Goal: Task Accomplishment & Management: Complete application form

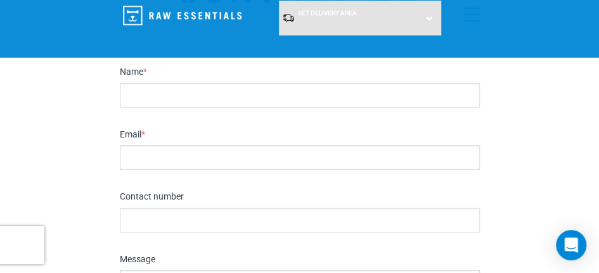
scroll to position [103, 0]
drag, startPoint x: 600, startPoint y: 43, endPoint x: 599, endPoint y: 68, distance: 24.7
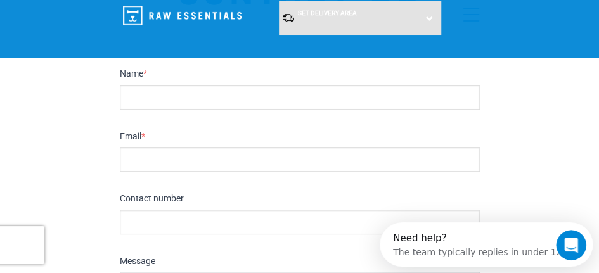
scroll to position [0, 0]
click at [149, 98] on input "Name *" at bounding box center [300, 97] width 360 height 25
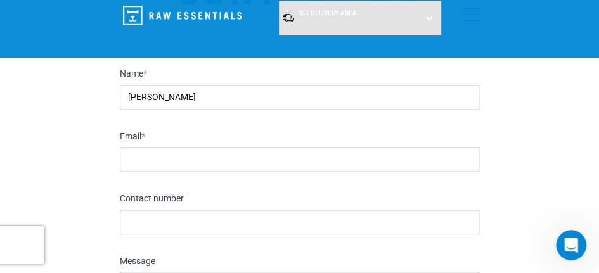
type input "Rhys"
click at [130, 155] on input "Email *" at bounding box center [300, 159] width 360 height 25
type input "O'Brien"
click at [129, 212] on input "Contact number" at bounding box center [300, 222] width 360 height 25
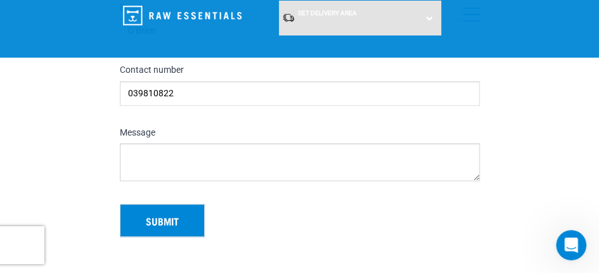
scroll to position [262, 0]
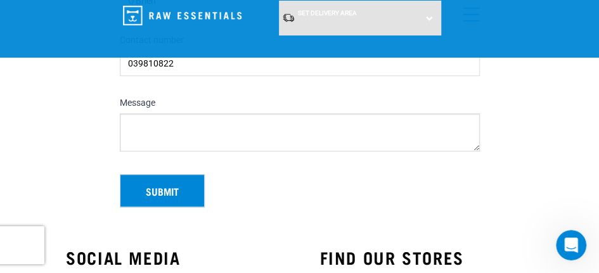
type input "039810822"
click at [201, 113] on textarea "Message" at bounding box center [300, 132] width 360 height 38
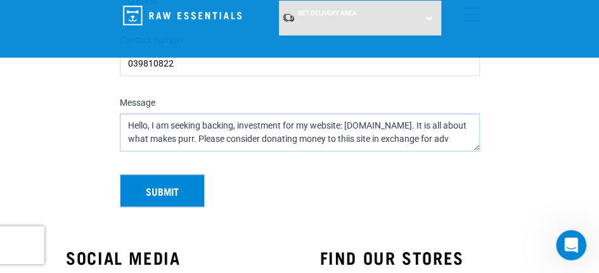
scroll to position [6, 0]
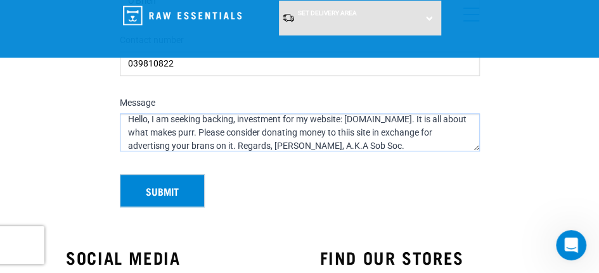
click at [201, 134] on textarea "Hello, I am seeking backing, investment for my website: www.PurringAid.com. It …" at bounding box center [300, 132] width 360 height 38
click at [260, 143] on textarea "Hello, I am seeking backing, investment for my website: www.PurringAid.com. It …" at bounding box center [300, 132] width 360 height 38
type textarea "Hello, I am seeking backing, investment for my website: www.PurringAid.com. It …"
click at [148, 182] on button "Submit" at bounding box center [162, 190] width 85 height 33
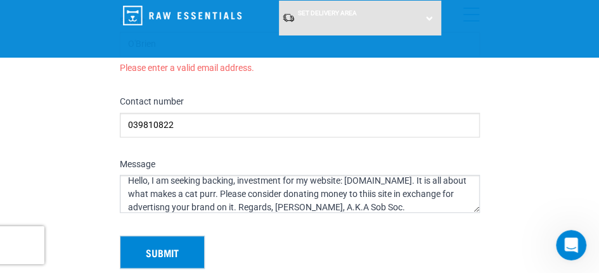
scroll to position [293, 0]
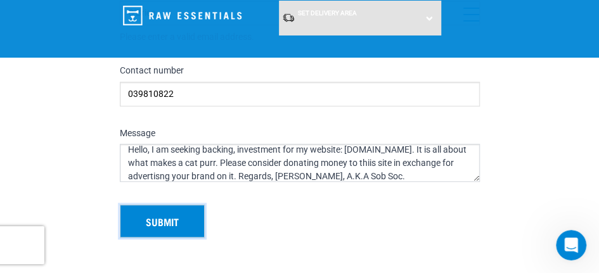
click at [193, 212] on button "Submit" at bounding box center [162, 221] width 85 height 33
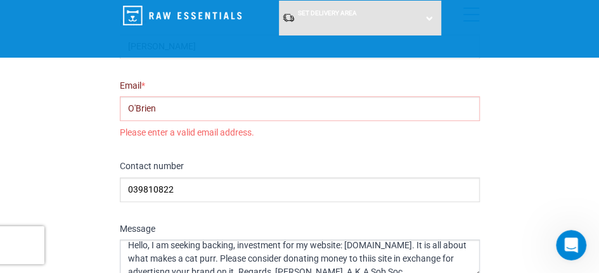
scroll to position [136, 0]
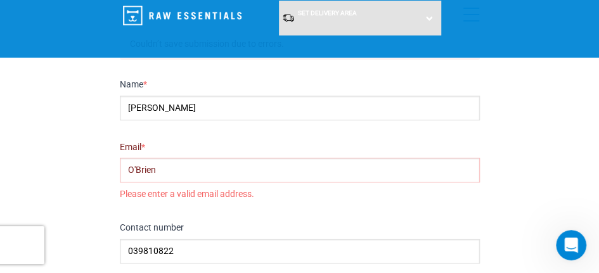
click at [159, 166] on input "O'Brien" at bounding box center [300, 170] width 360 height 25
drag, startPoint x: 161, startPoint y: 167, endPoint x: 119, endPoint y: 167, distance: 41.8
click at [120, 167] on input "O'Brien" at bounding box center [300, 170] width 360 height 25
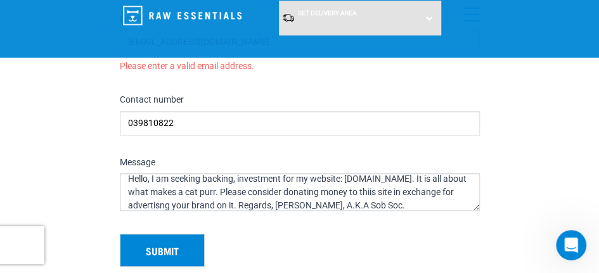
scroll to position [307, 0]
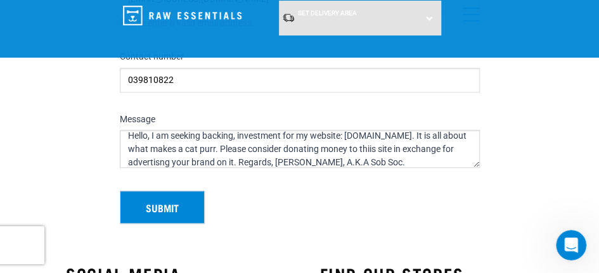
type input "admin@oytcho.com"
click at [181, 198] on button "Submit" at bounding box center [162, 207] width 85 height 33
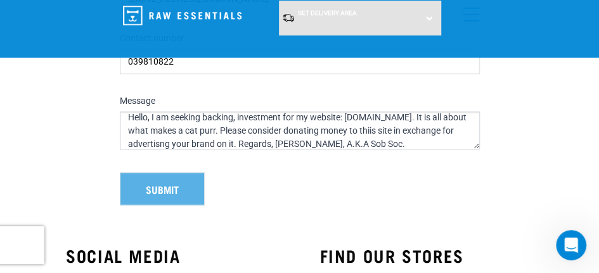
click at [182, 191] on div "Submit" at bounding box center [300, 183] width 370 height 43
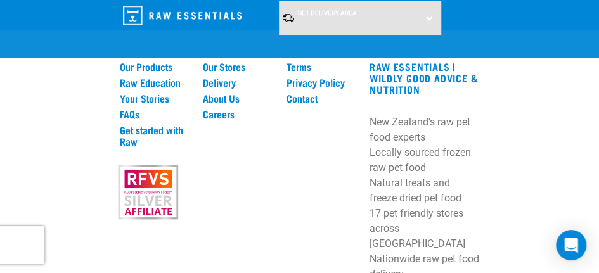
scroll to position [1037, 0]
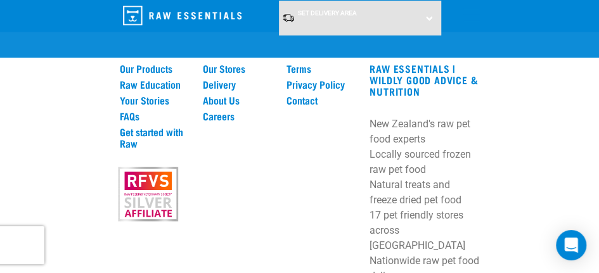
click at [462, 196] on p "New Zealand's raw pet food experts Locally sourced frozen raw pet food Natural …" at bounding box center [424, 216] width 110 height 198
drag, startPoint x: 498, startPoint y: 195, endPoint x: 370, endPoint y: 193, distance: 127.9
click at [370, 193] on div "RAW ESSENTIALS | Wildly Good Advice & Nutrition New Zealand's raw pet food expe…" at bounding box center [424, 192] width 125 height 259
copy p "[EMAIL_ADDRESS][DOMAIN_NAME]"
